Goal: Task Accomplishment & Management: Manage account settings

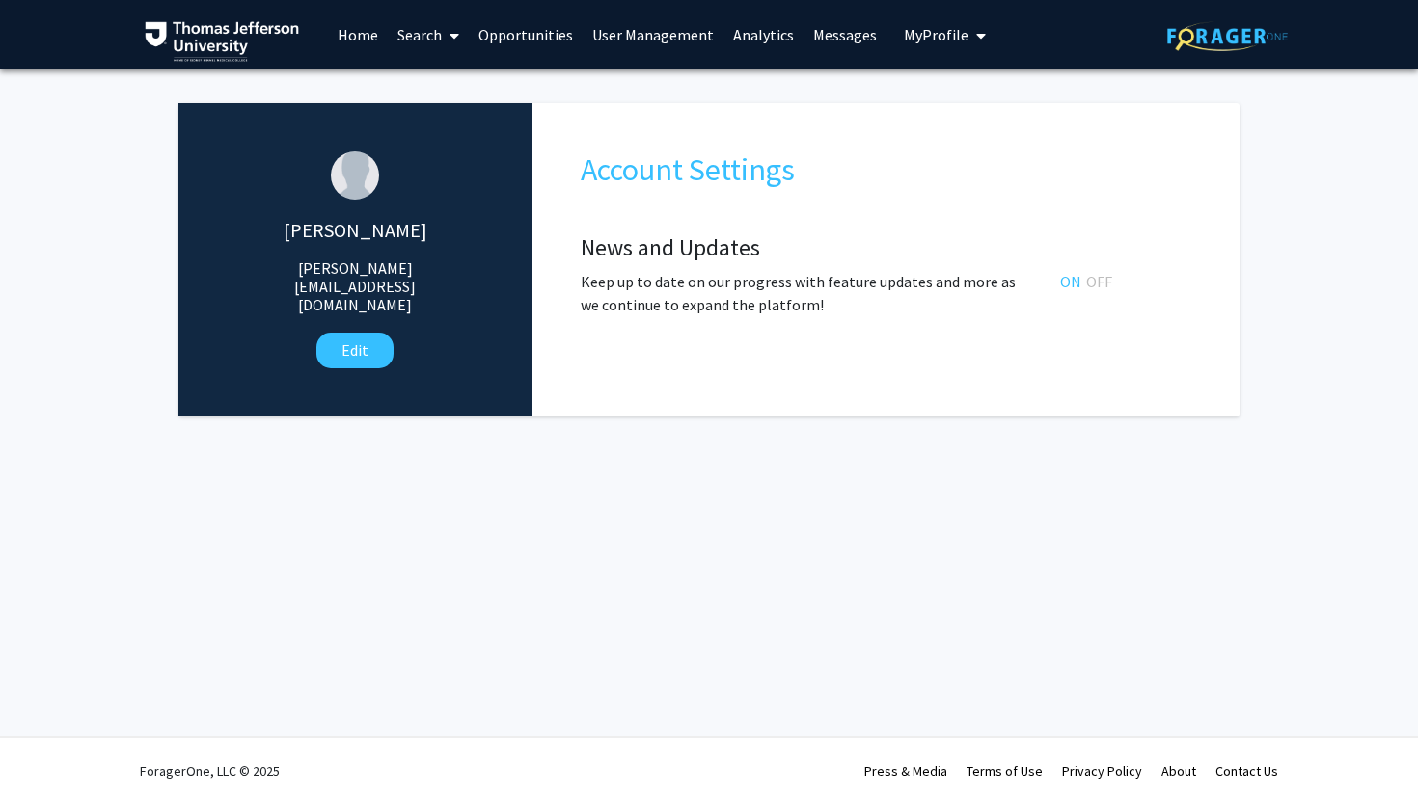
click at [422, 42] on link "Search" at bounding box center [428, 35] width 81 height 68
click at [458, 88] on span "Faculty/Staff" at bounding box center [459, 88] width 142 height 39
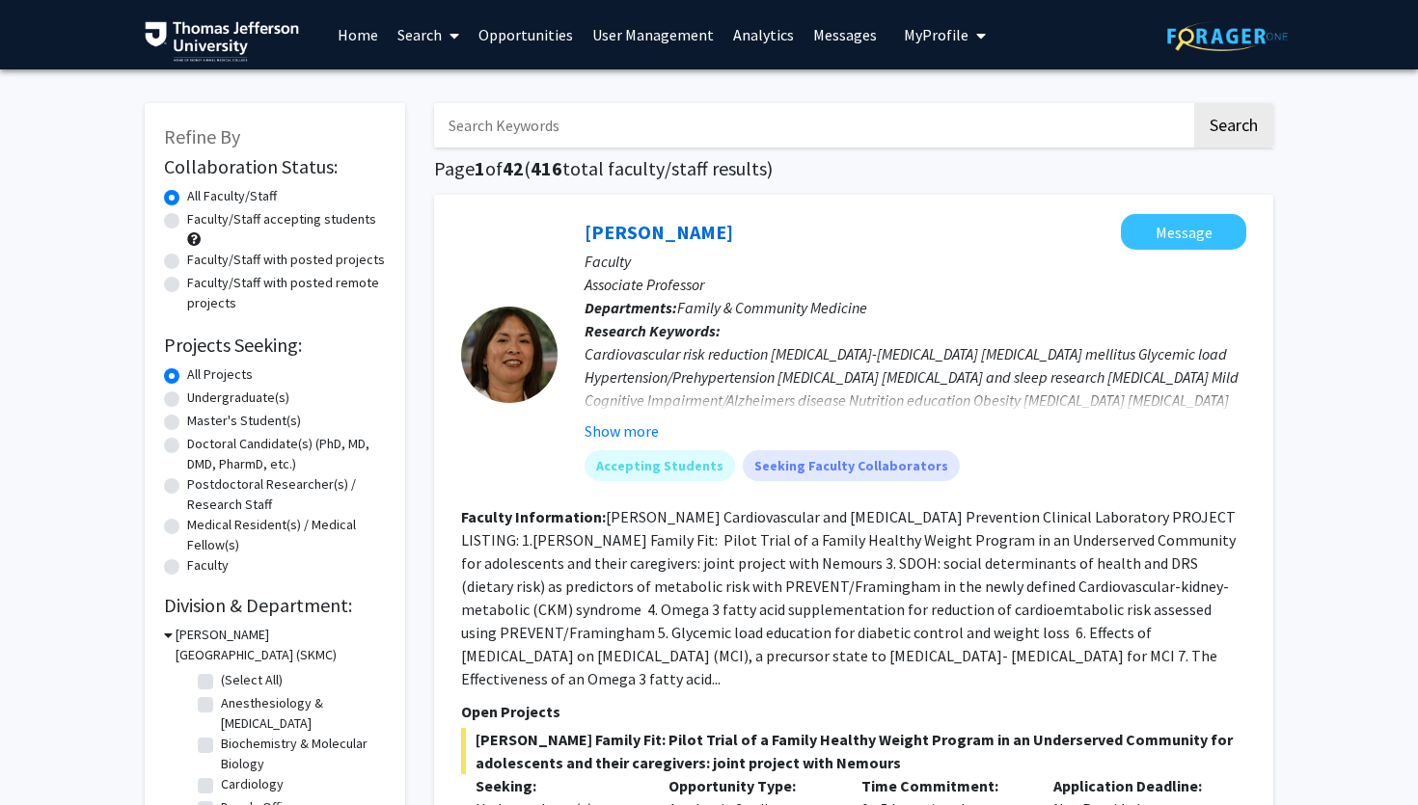
click at [637, 28] on link "User Management" at bounding box center [653, 35] width 141 height 68
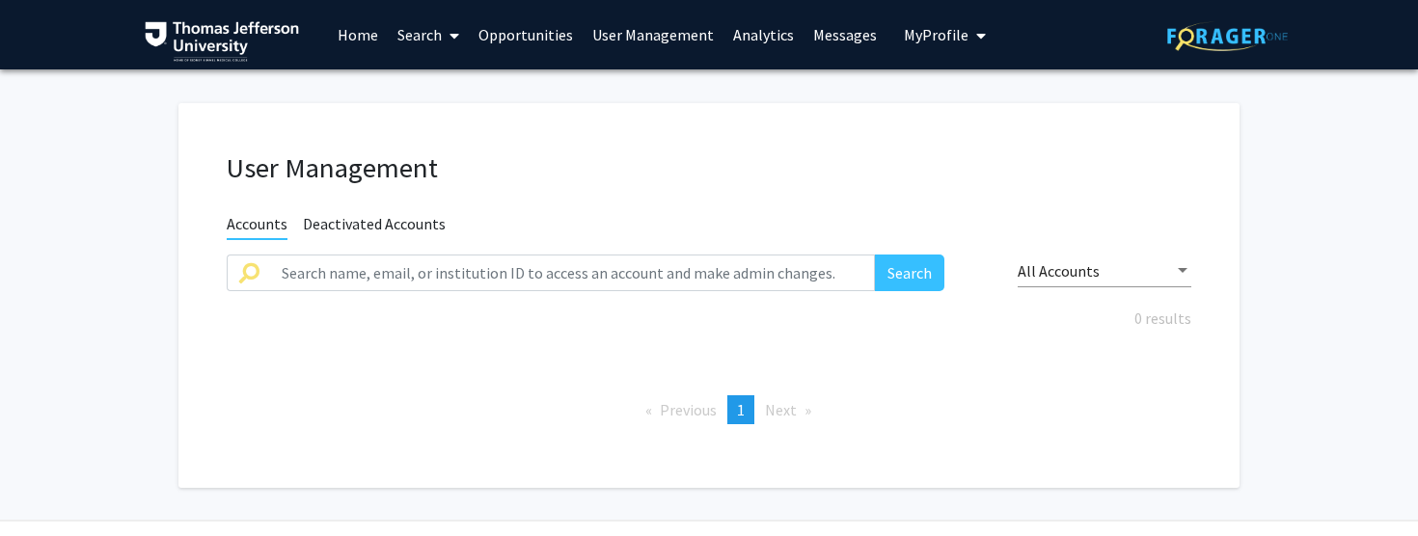
click at [924, 32] on span "My Profile" at bounding box center [936, 34] width 65 height 19
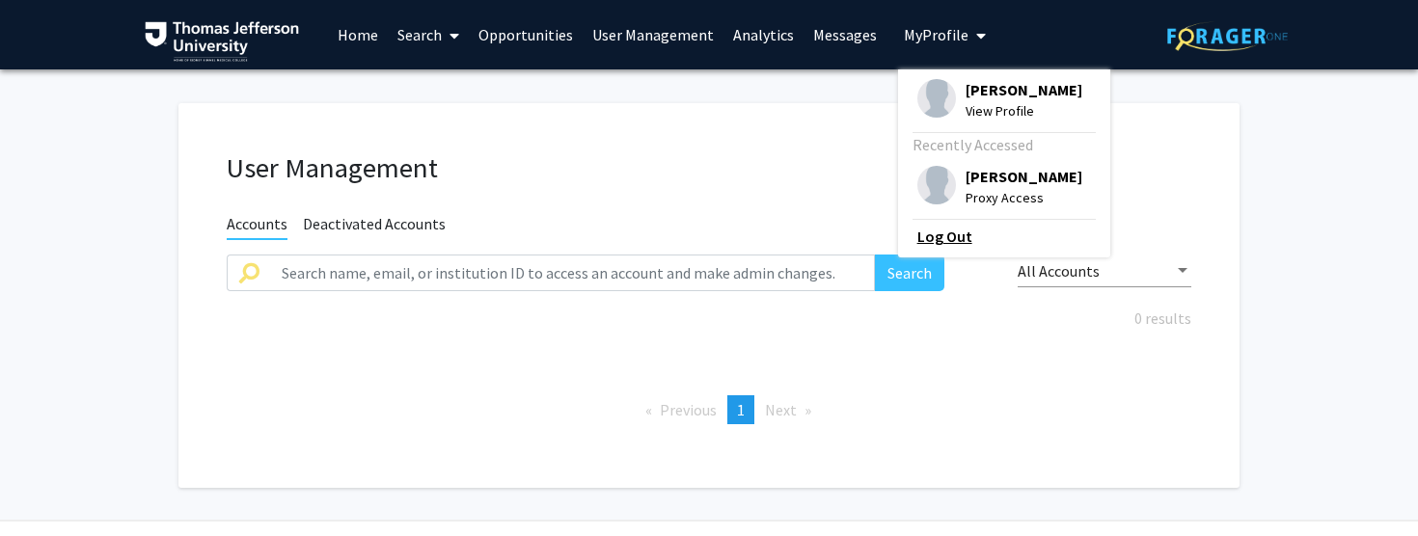
click at [928, 243] on link "Log Out" at bounding box center [1004, 236] width 174 height 23
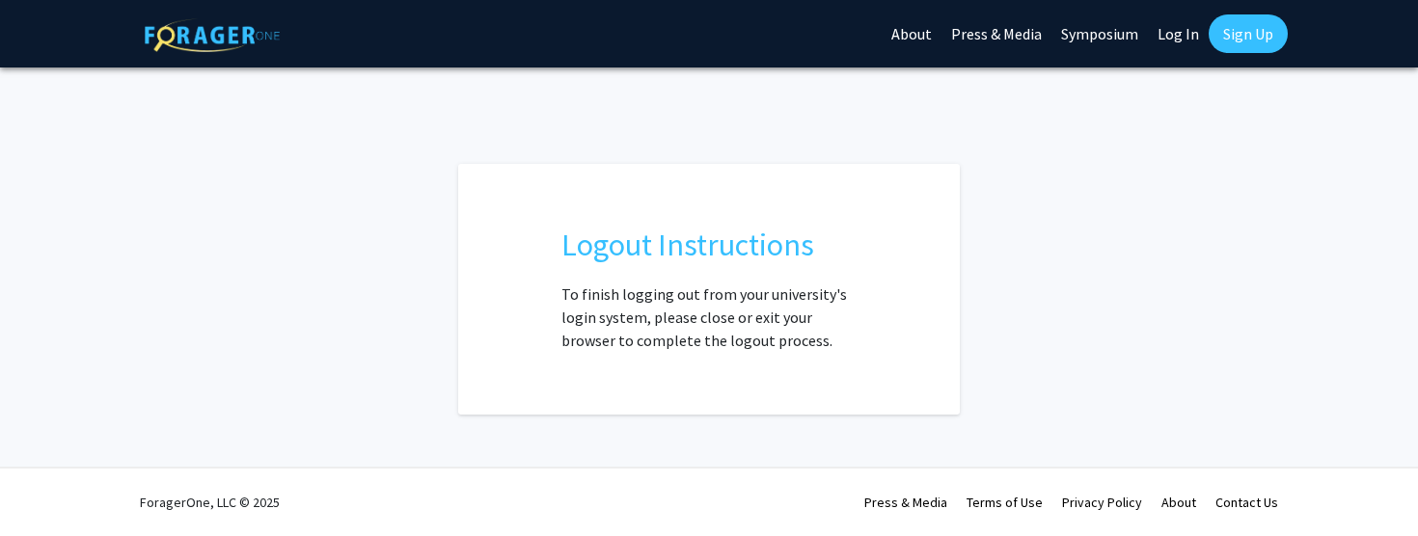
click at [1182, 24] on link "Log In" at bounding box center [1178, 34] width 61 height 68
select select
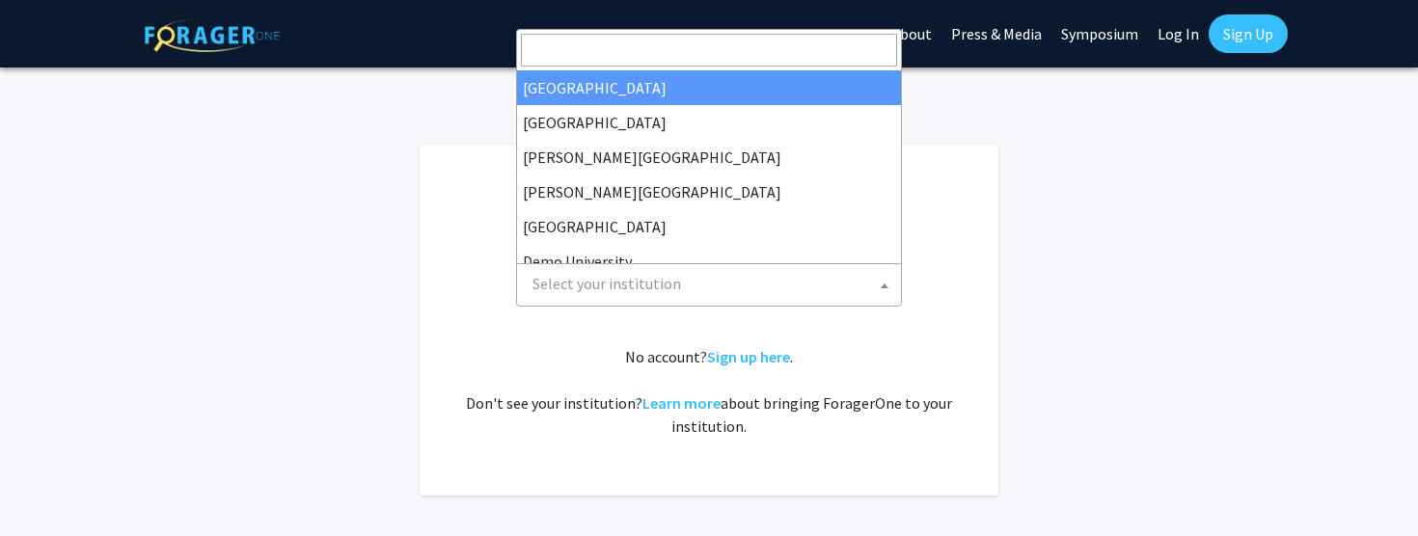
click at [698, 294] on span "Select your institution" at bounding box center [713, 284] width 376 height 40
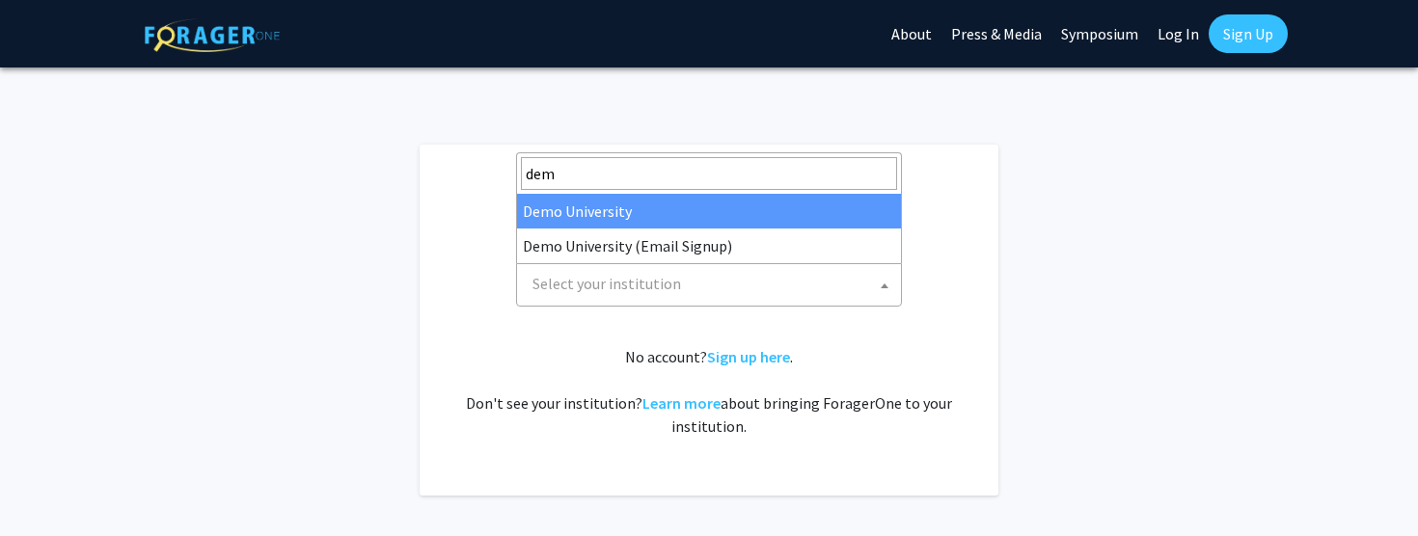
type input "demo"
select select "8"
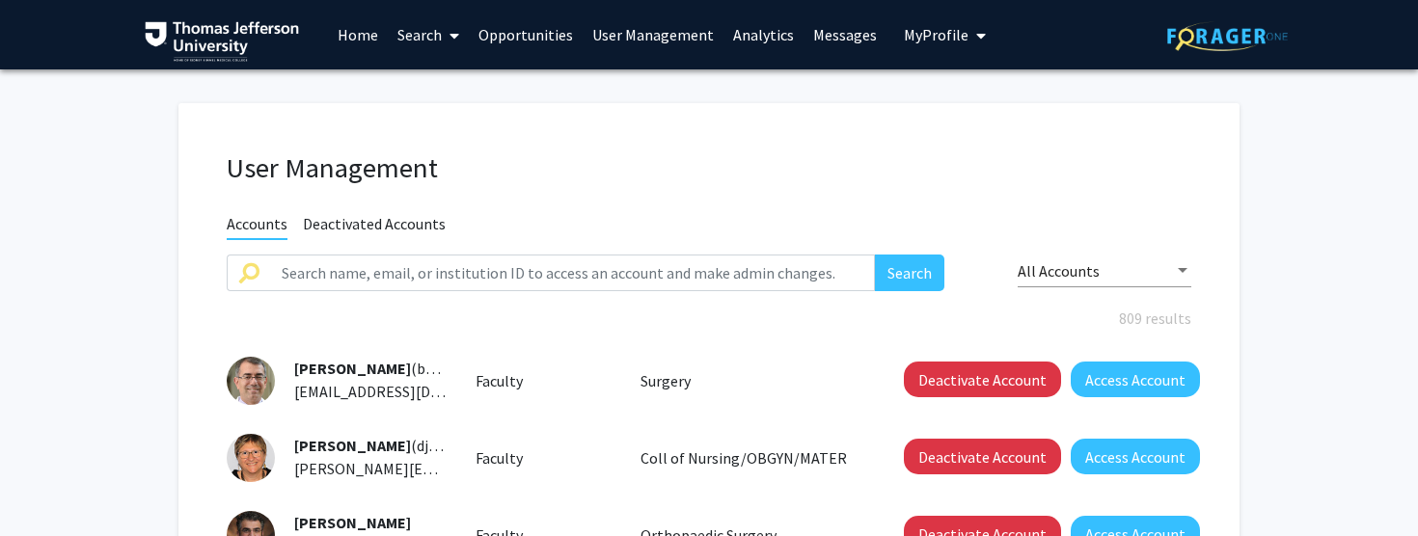
click at [418, 30] on link "Search" at bounding box center [428, 35] width 81 height 68
click at [421, 80] on span "Faculty/Staff" at bounding box center [459, 88] width 142 height 39
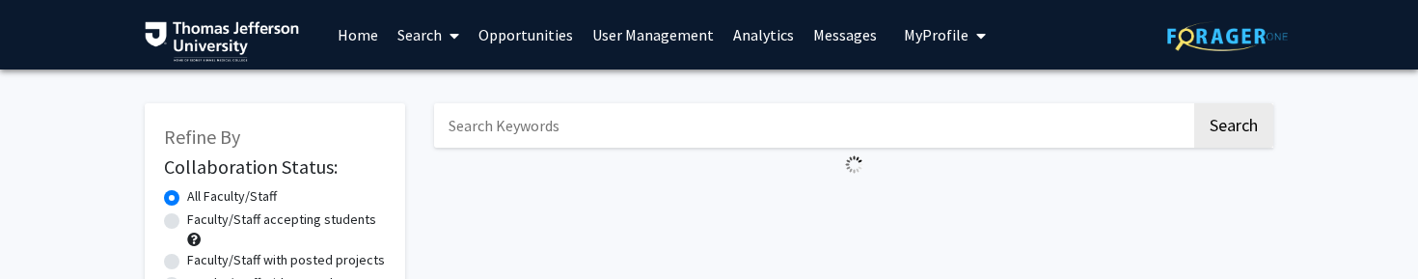
drag, startPoint x: 654, startPoint y: 278, endPoint x: 651, endPoint y: 477, distance: 199.7
click at [651, 279] on html "Skip navigation Home Search Opportunities User Management Analytics Messages My…" at bounding box center [709, 139] width 1418 height 279
